Goal: Navigation & Orientation: Find specific page/section

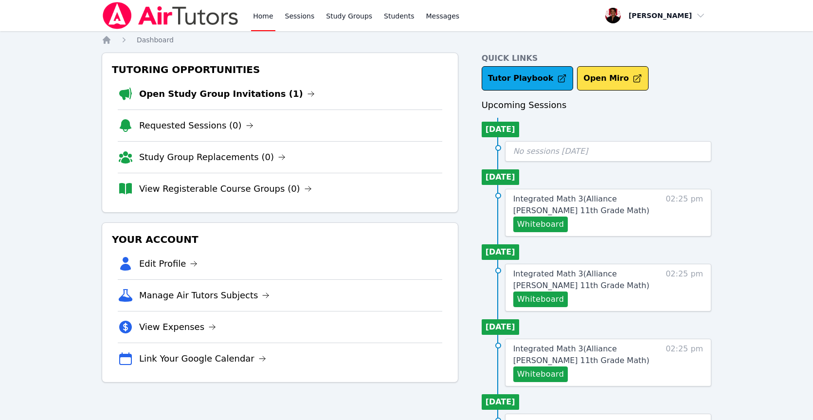
click at [248, 102] on li "Open Study Group Invitations (1)" at bounding box center [280, 93] width 325 height 31
click at [254, 93] on link "Open Study Group Invitations (1)" at bounding box center [227, 94] width 176 height 14
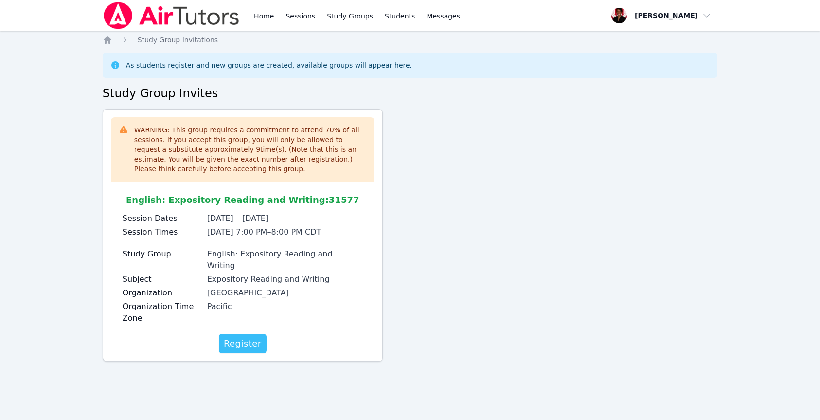
click at [247, 338] on span "Register" at bounding box center [243, 344] width 38 height 14
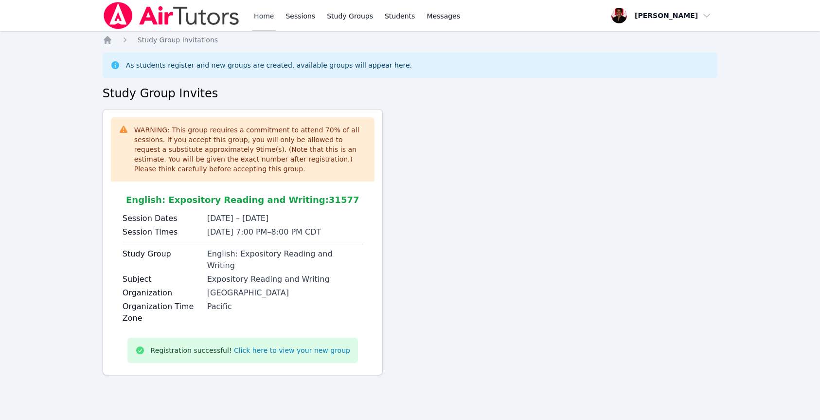
click at [256, 19] on link "Home" at bounding box center [264, 15] width 24 height 31
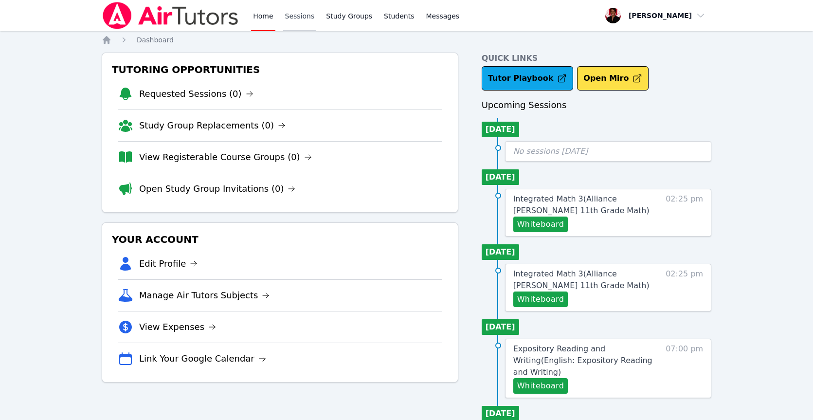
click at [300, 19] on link "Sessions" at bounding box center [300, 15] width 34 height 31
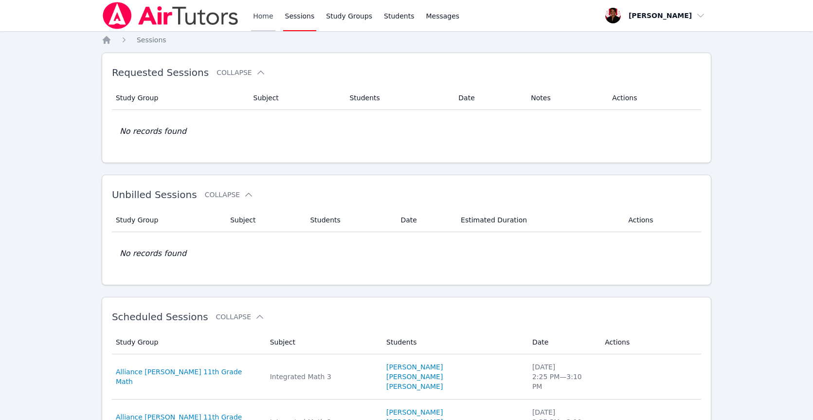
click at [272, 19] on link "Home" at bounding box center [263, 15] width 24 height 31
